Goal: Task Accomplishment & Management: Use online tool/utility

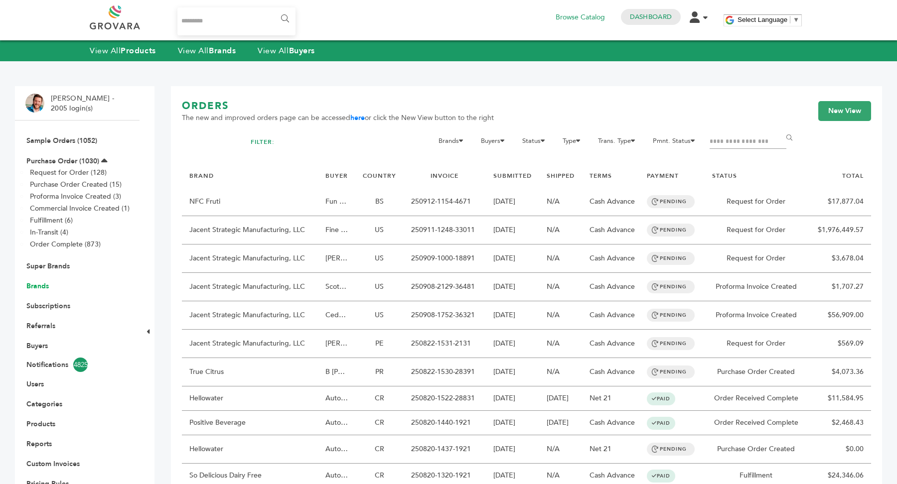
click at [37, 287] on link "Brands" at bounding box center [37, 285] width 22 height 9
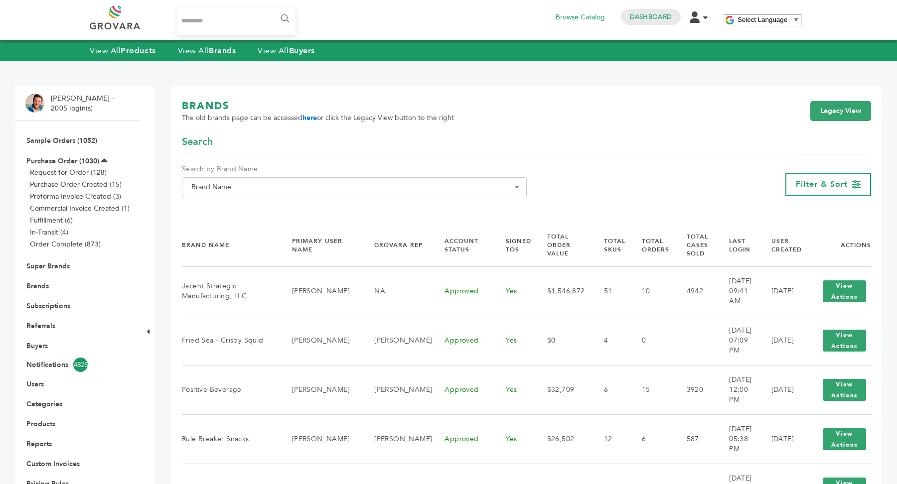
click at [390, 192] on span "Brand Name" at bounding box center [354, 187] width 334 height 14
click at [369, 201] on input "Search" at bounding box center [354, 205] width 340 height 12
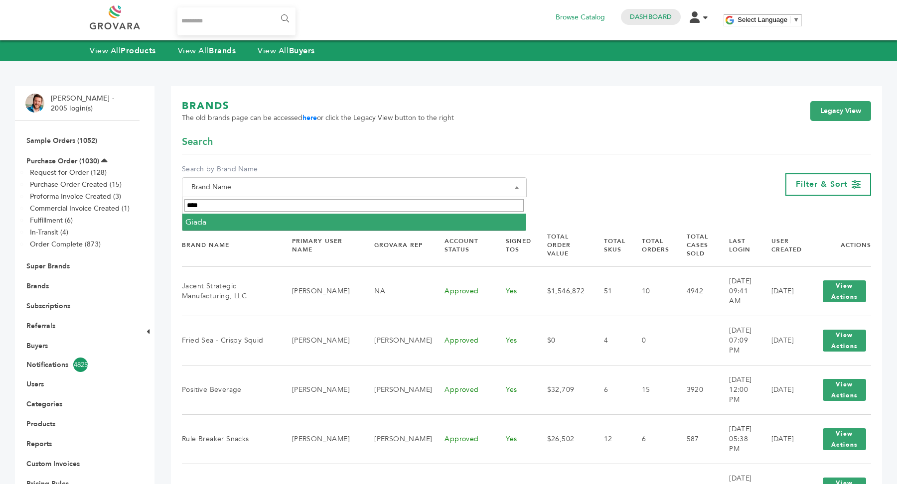
type input "****"
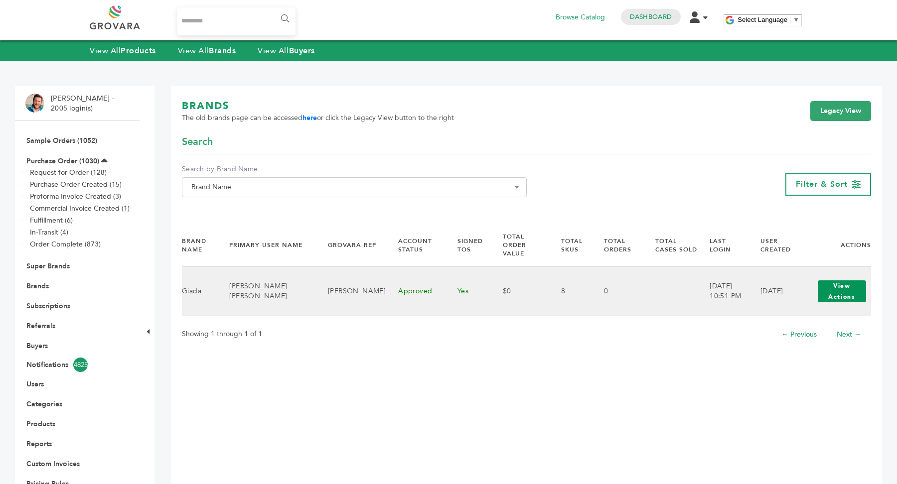
click at [838, 286] on button "View Actions" at bounding box center [841, 291] width 48 height 22
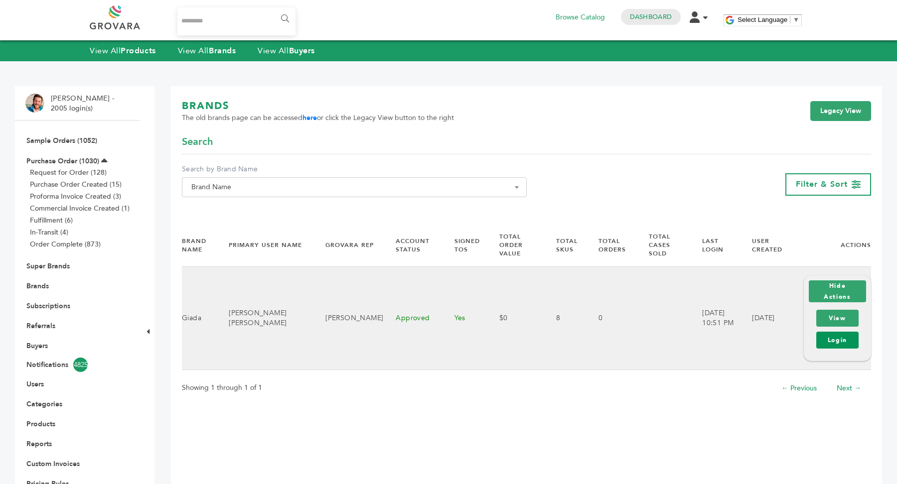
click at [835, 332] on link "Login" at bounding box center [837, 340] width 42 height 17
